Goal: Task Accomplishment & Management: Use online tool/utility

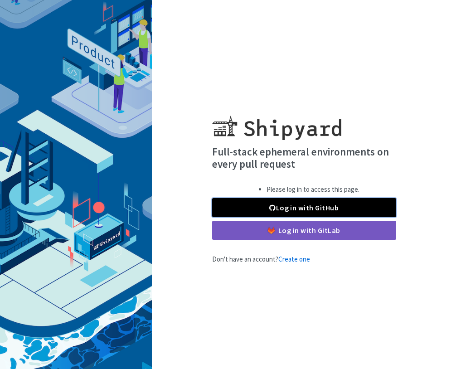
click at [313, 212] on link "Log in with GitHub" at bounding box center [304, 207] width 184 height 19
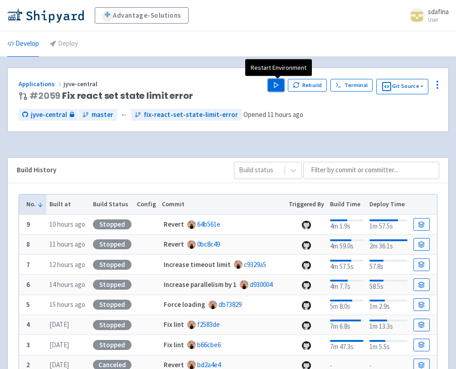
click at [277, 84] on polygon "button" at bounding box center [276, 85] width 4 height 5
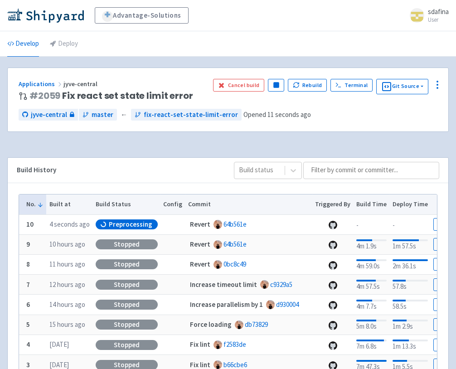
click at [220, 39] on ul "Develop Deploy" at bounding box center [228, 43] width 453 height 25
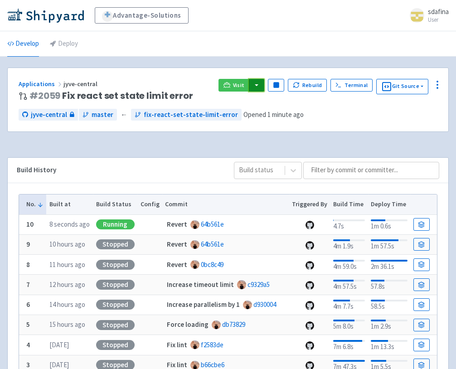
click at [256, 88] on button "button" at bounding box center [256, 85] width 15 height 13
click at [272, 116] on link "jyve-central (react)" at bounding box center [296, 117] width 95 height 14
